Goal: Find specific page/section: Find specific page/section

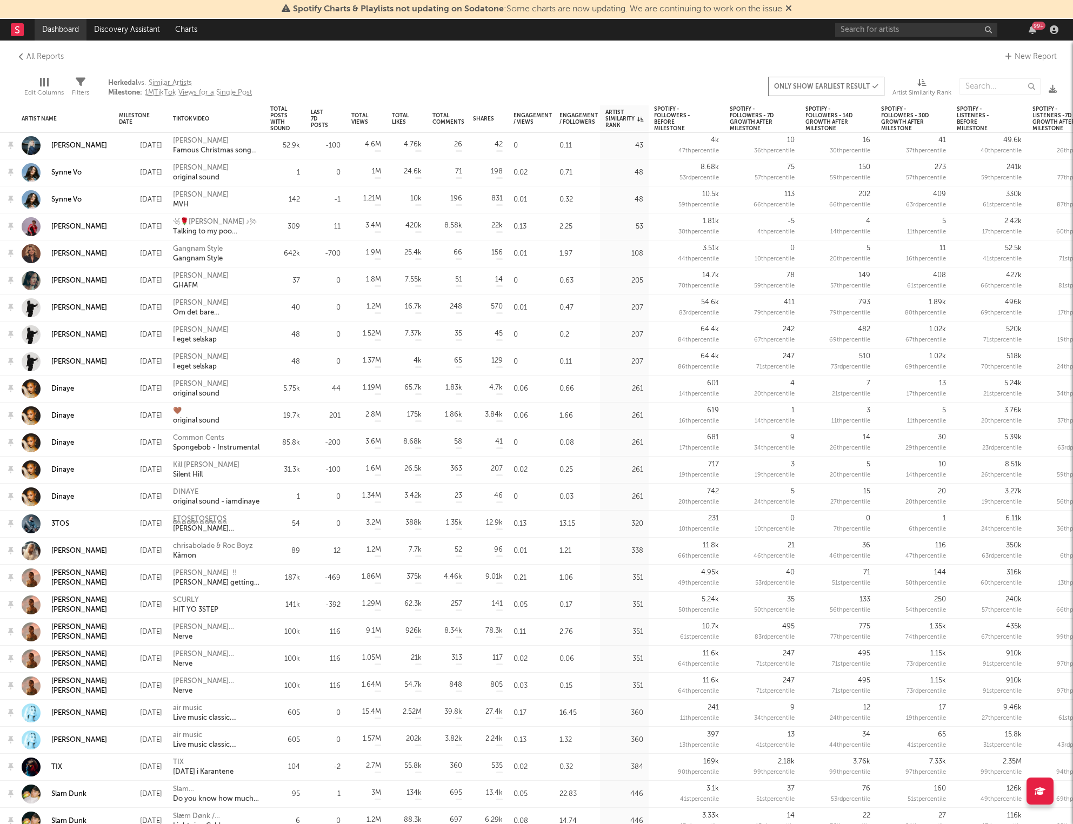
click at [65, 32] on link "Dashboard" at bounding box center [61, 30] width 52 height 22
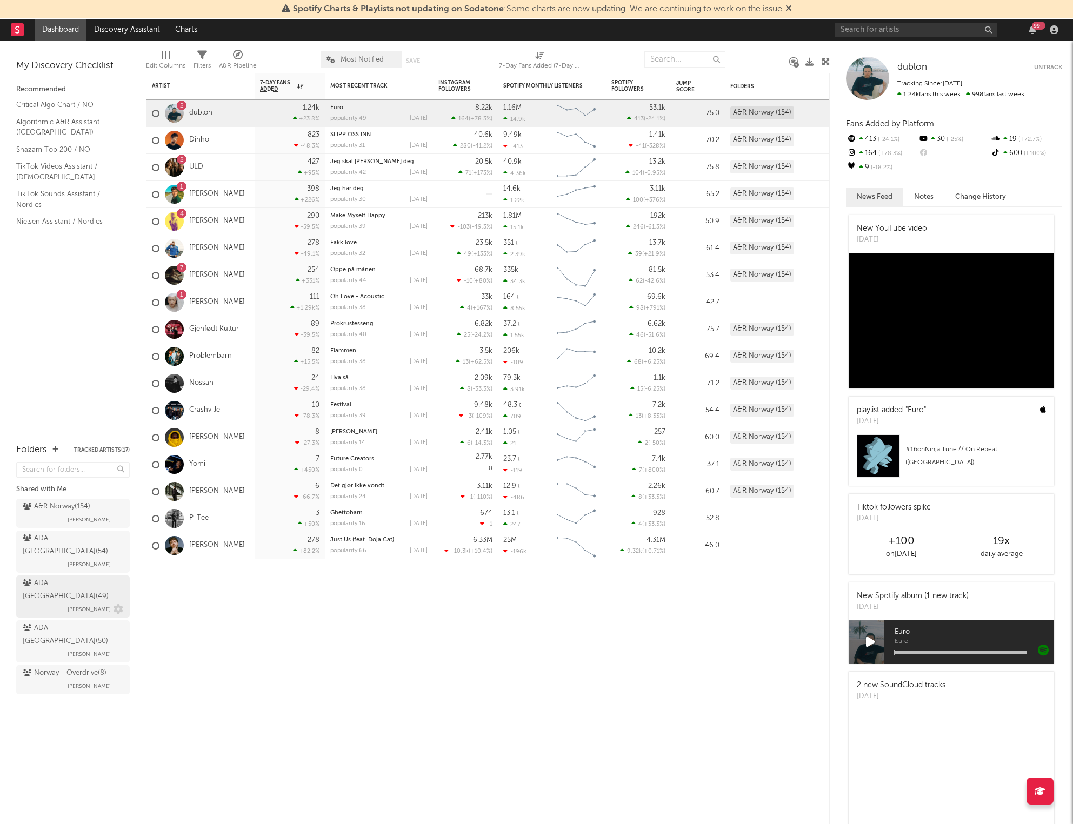
click at [42, 577] on div "ADA Norway ( 49 )" at bounding box center [72, 590] width 98 height 26
